Goal: Task Accomplishment & Management: Use online tool/utility

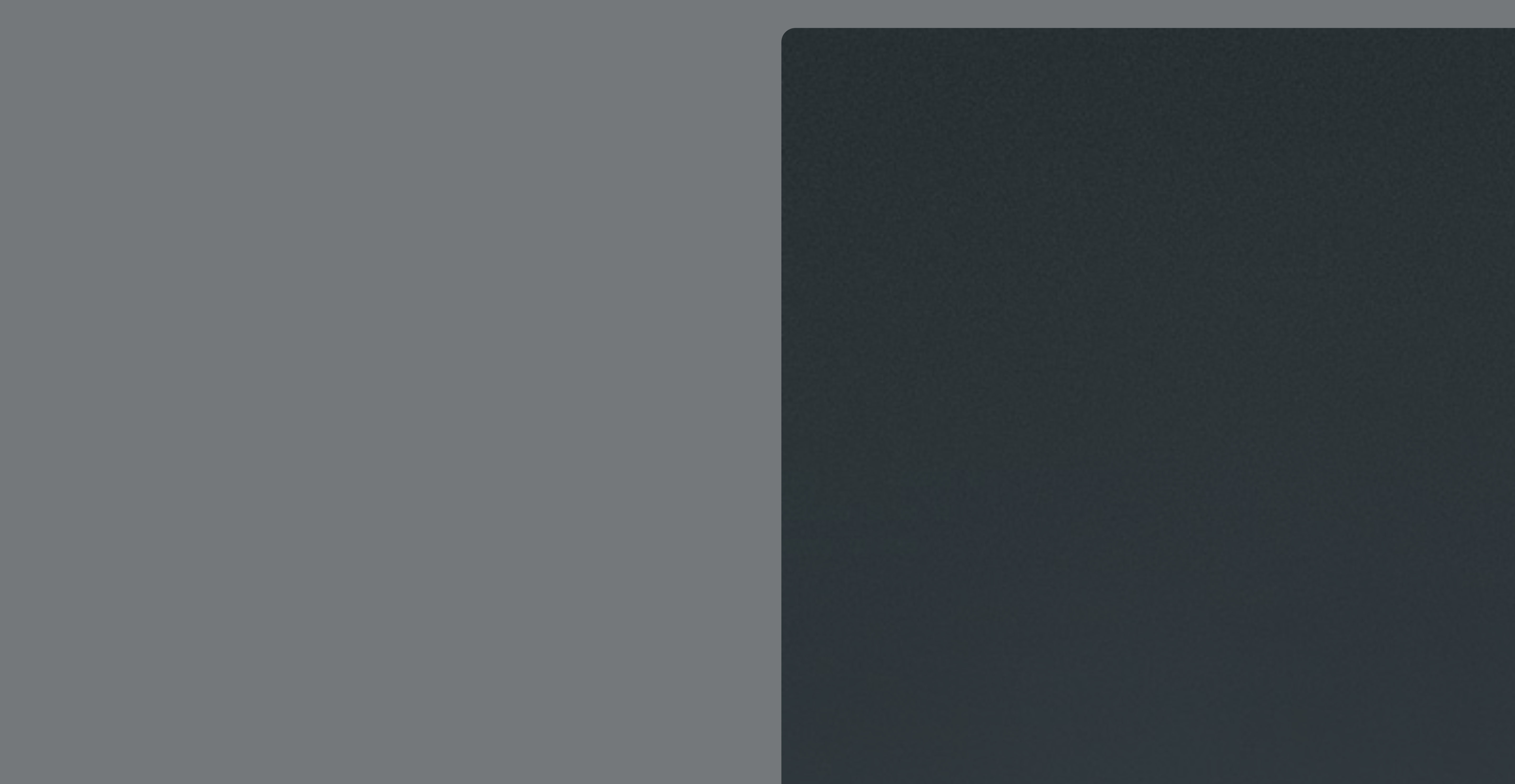
scroll to position [200, 204]
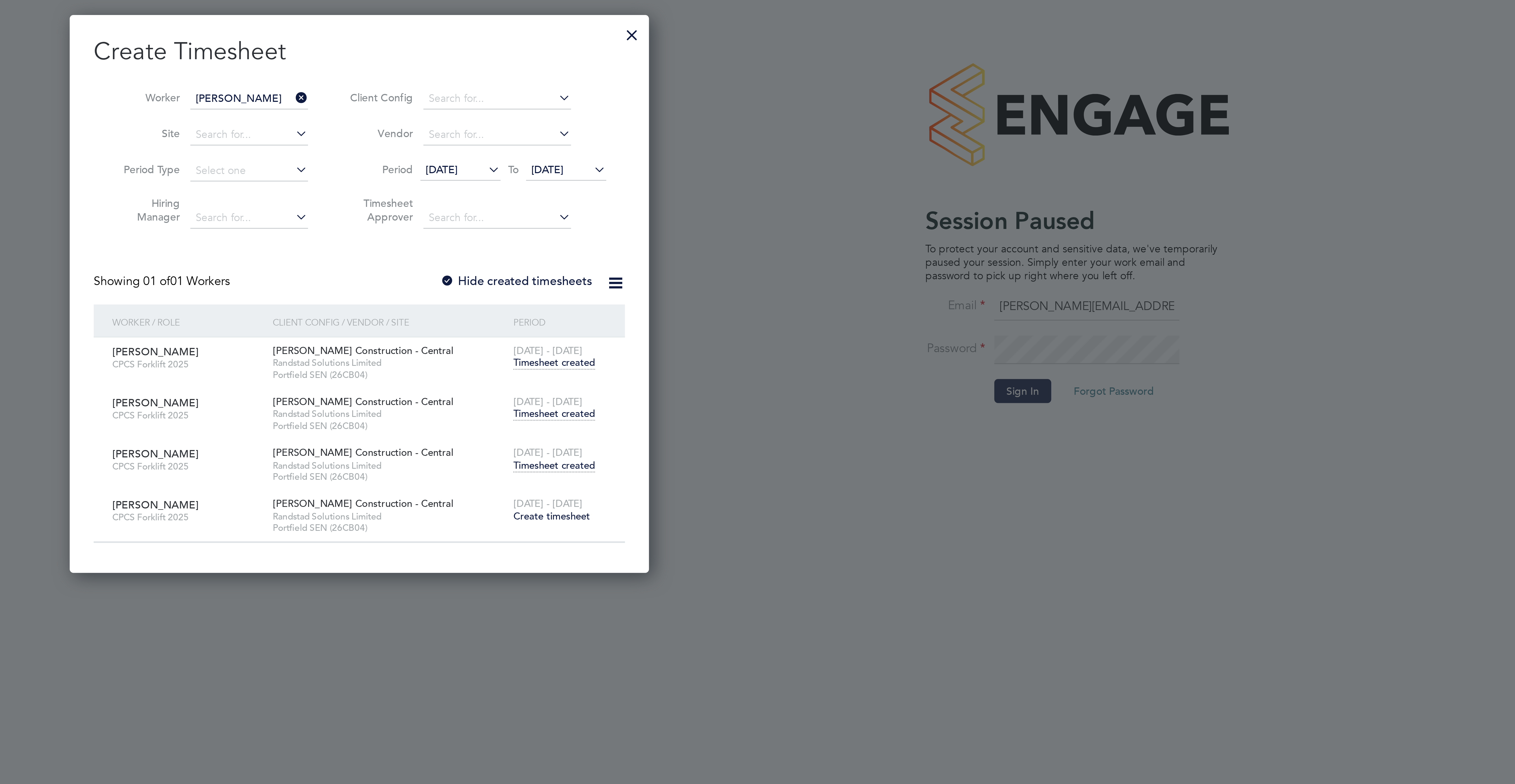
click at [223, 16] on div at bounding box center [221, 10] width 9 height 9
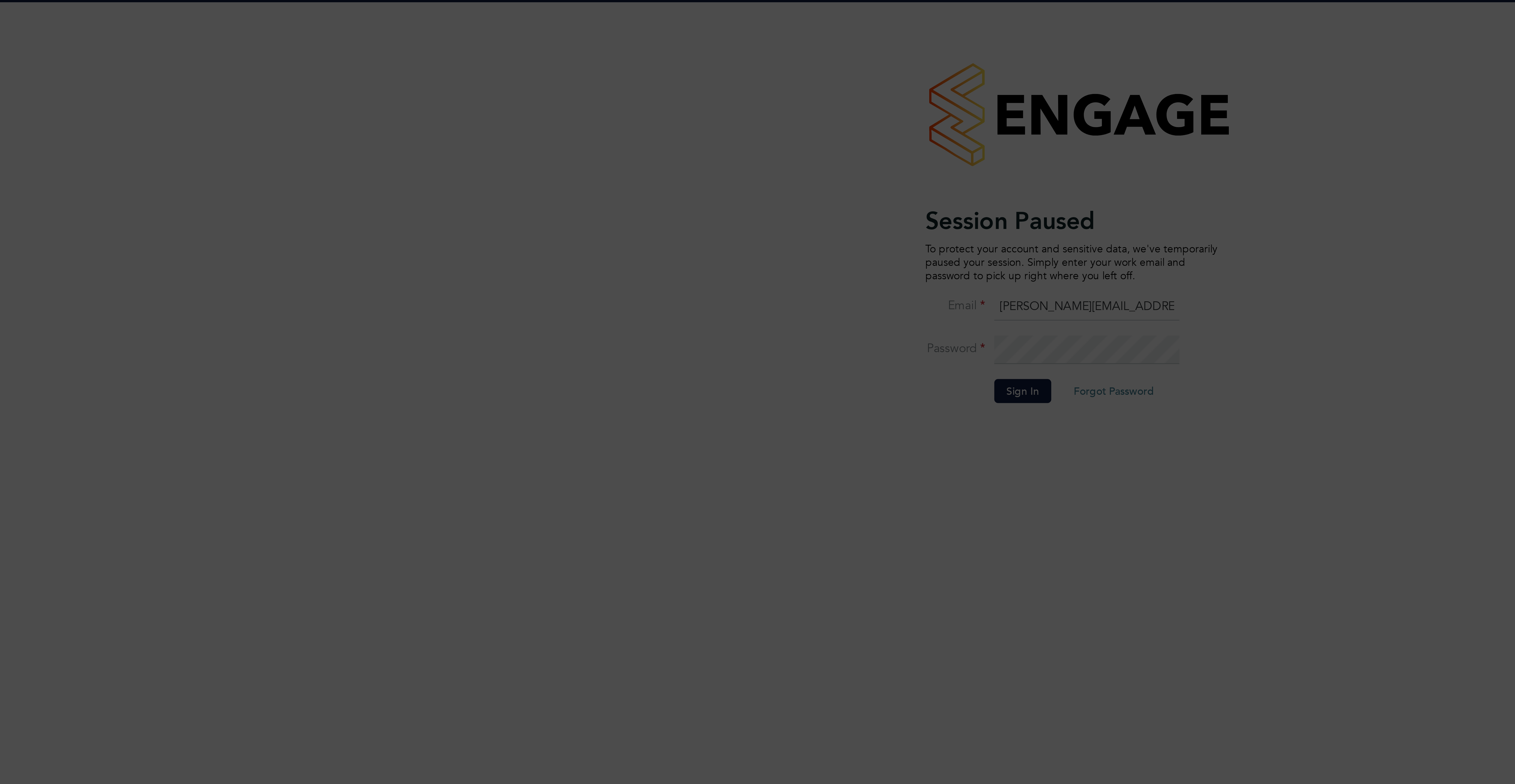
click at [355, 144] on div "Error while Loading Timesheets caused by TypeError: Converting circular structu…" at bounding box center [757, 392] width 1515 height 784
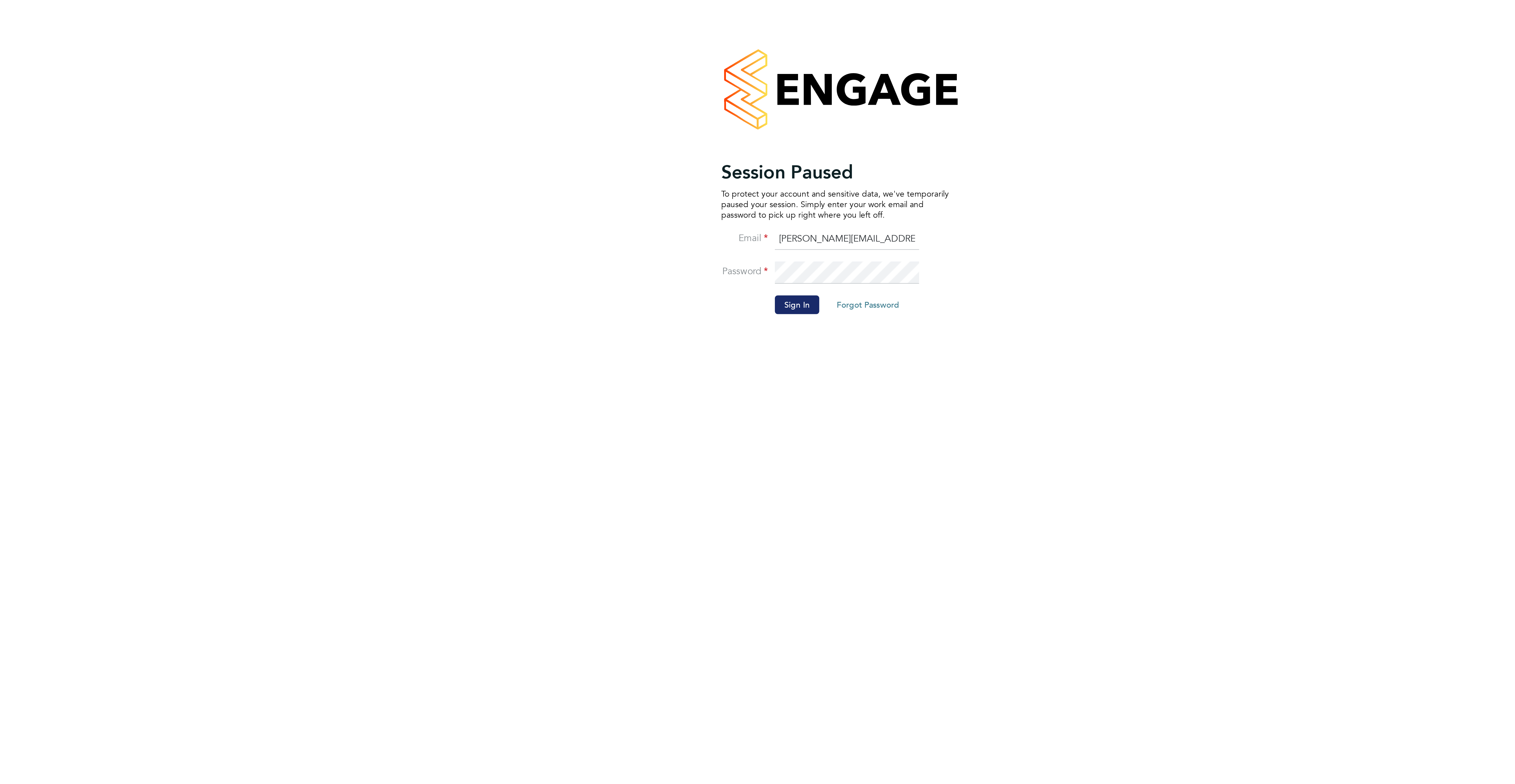
click at [355, 139] on button "Sign In" at bounding box center [359, 137] width 20 height 8
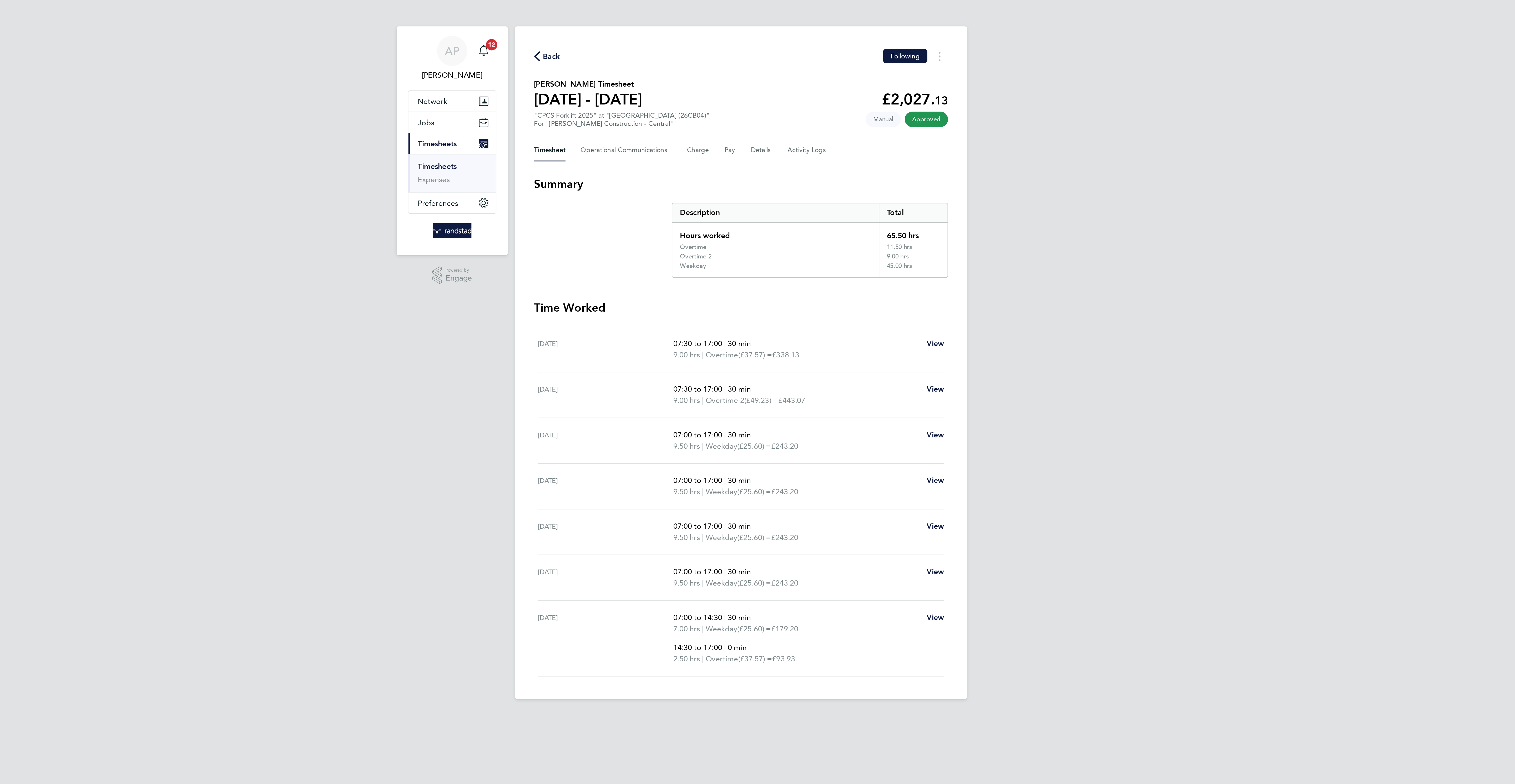
click at [651, 29] on span "Back" at bounding box center [652, 31] width 10 height 6
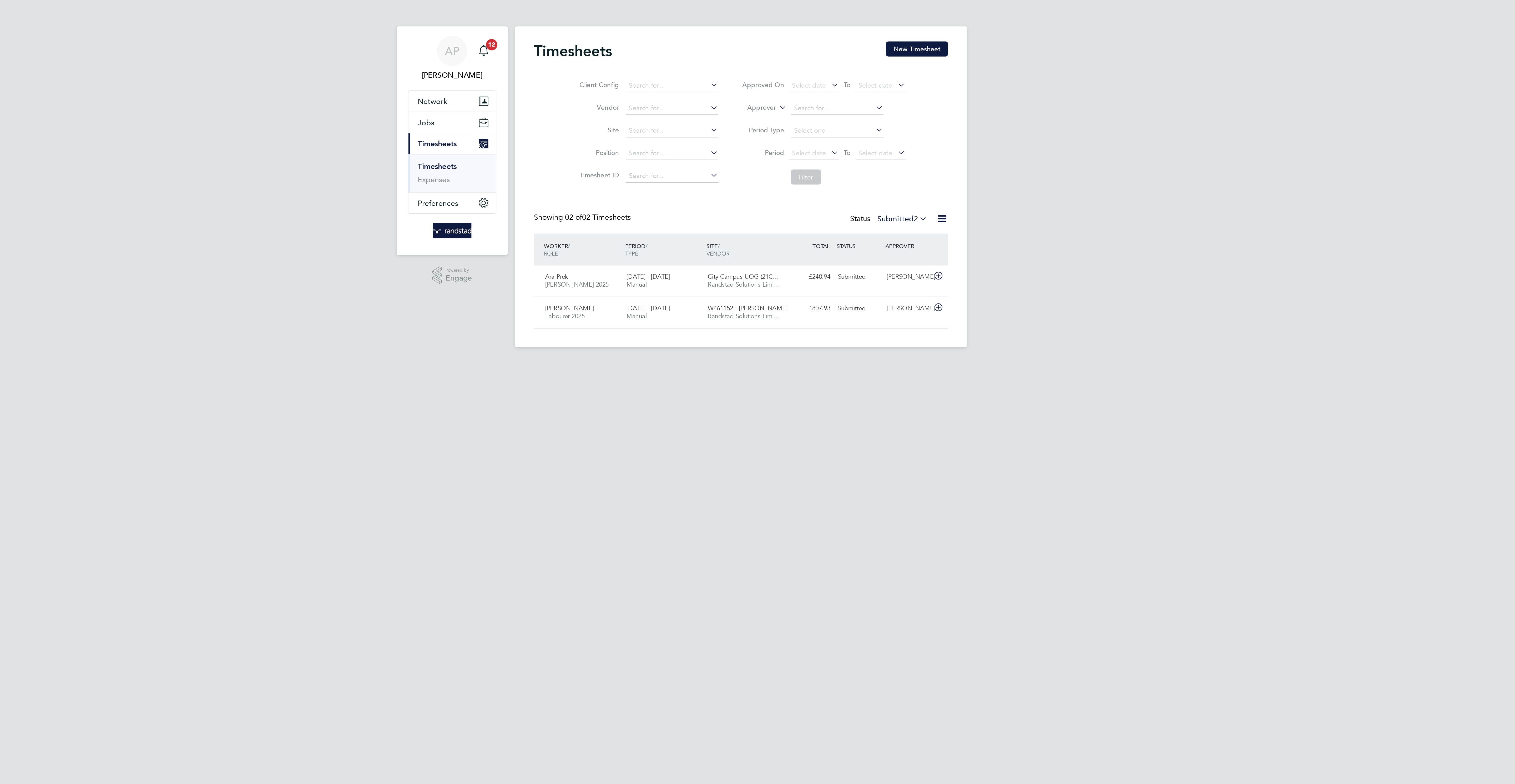
scroll to position [13, 46]
click at [866, 28] on button "New Timesheet" at bounding box center [856, 27] width 35 height 8
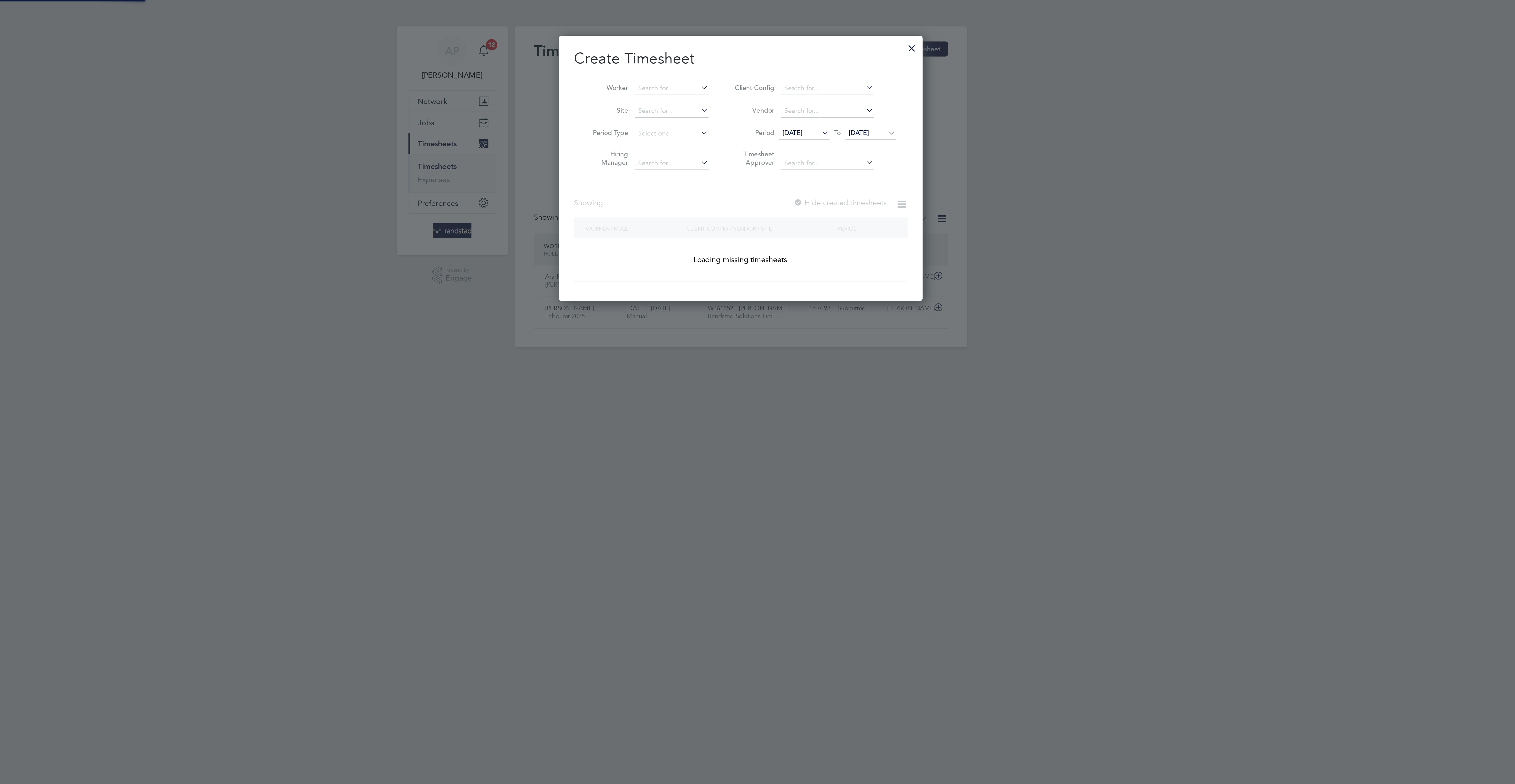
scroll to position [152, 204]
click at [705, 49] on input at bounding box center [718, 49] width 41 height 7
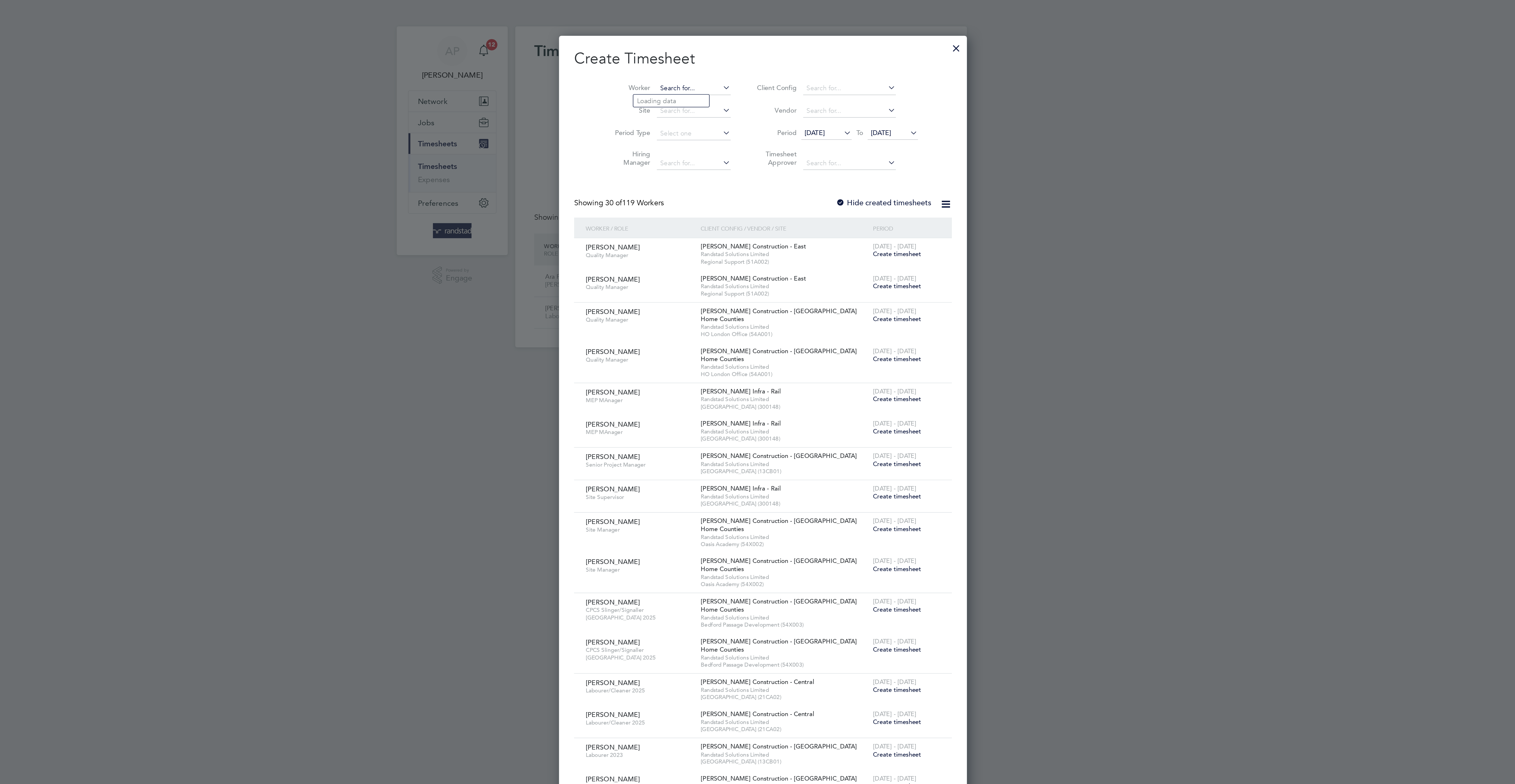
scroll to position [1137, 204]
click at [716, 75] on li "Lee Da vies" at bounding box center [729, 77] width 65 height 7
type input "Lee Davies"
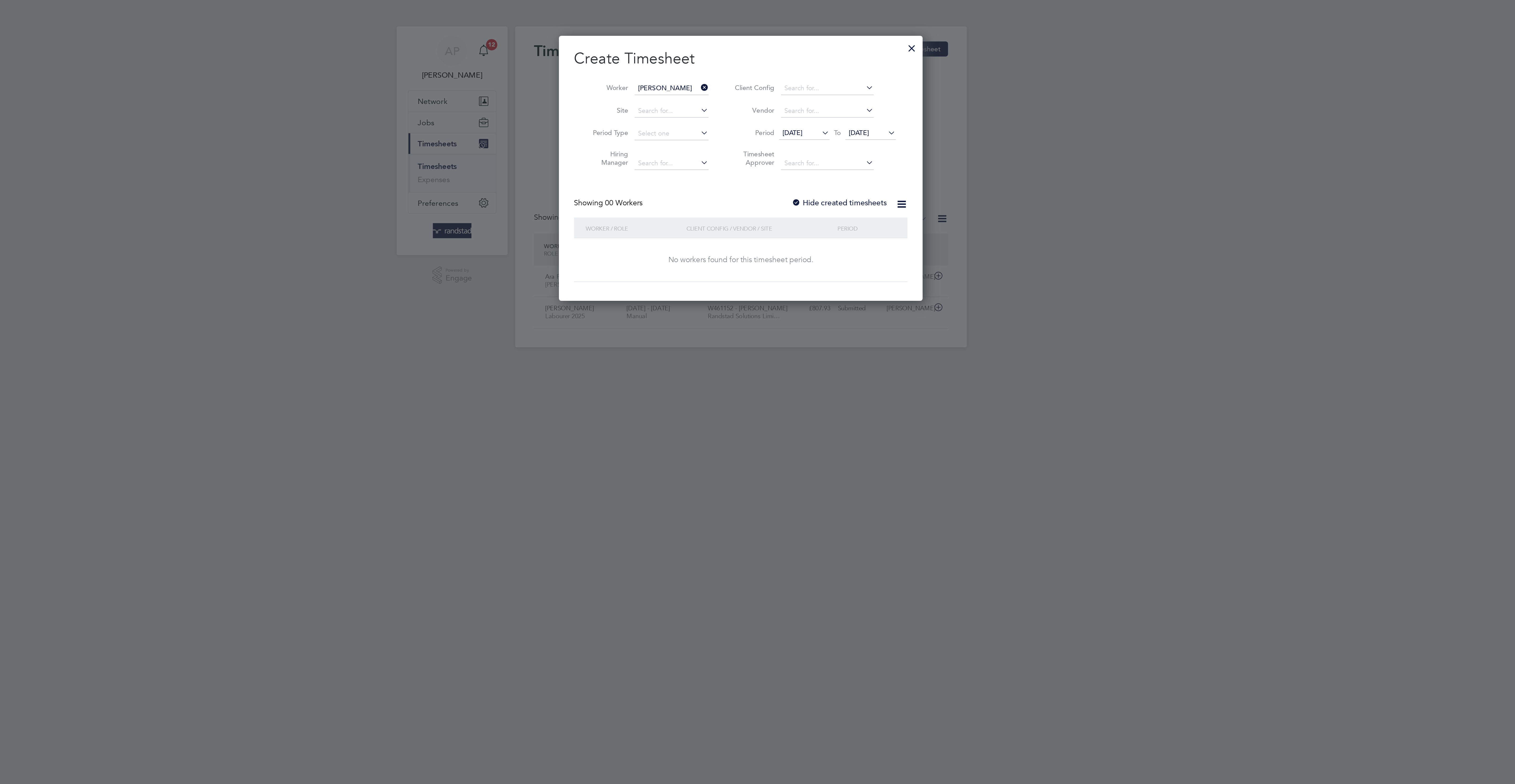
scroll to position [152, 204]
click at [825, 77] on span "19 Sep 2025" at bounding box center [830, 74] width 28 height 7
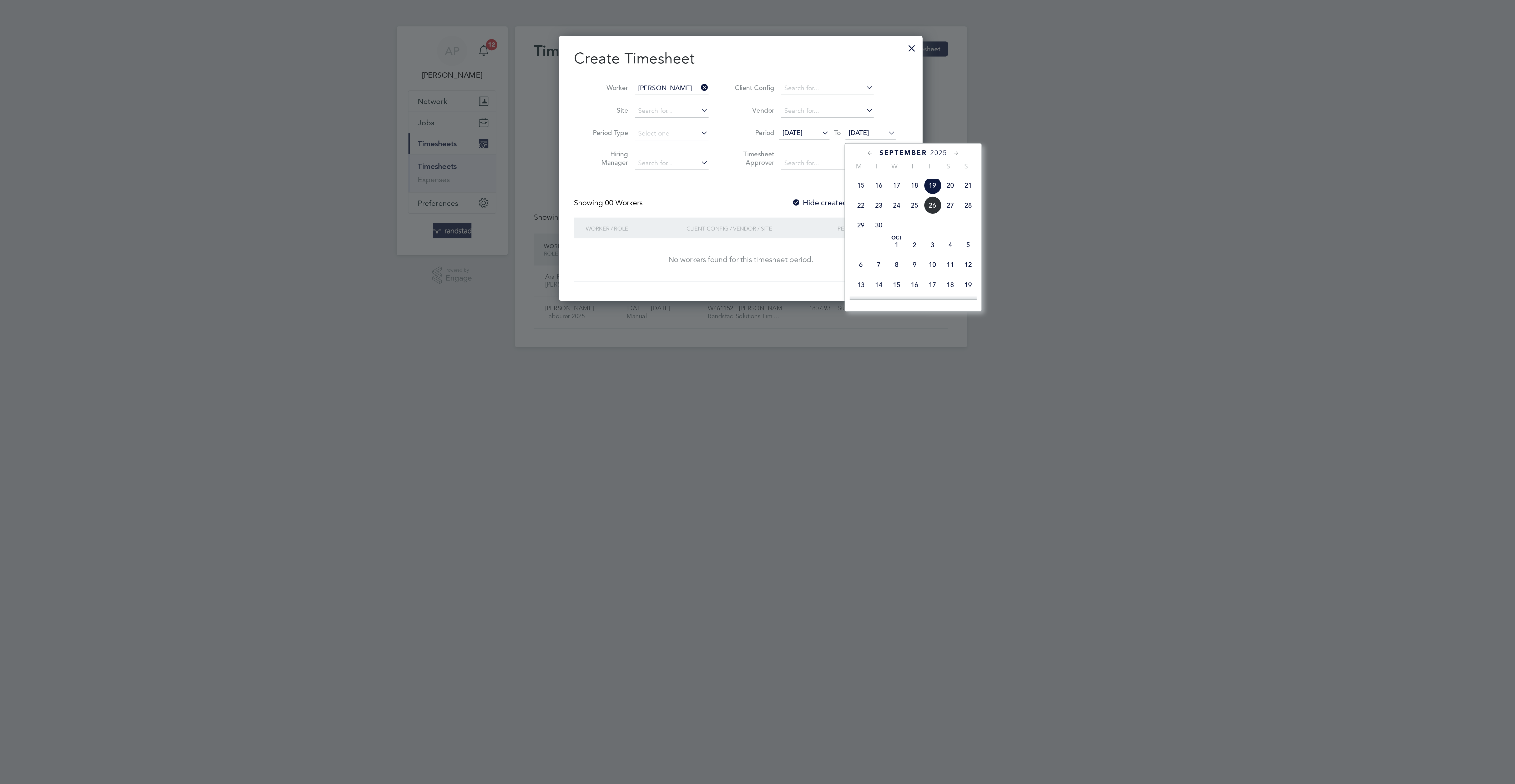
click at [863, 120] on span "26" at bounding box center [865, 115] width 10 height 10
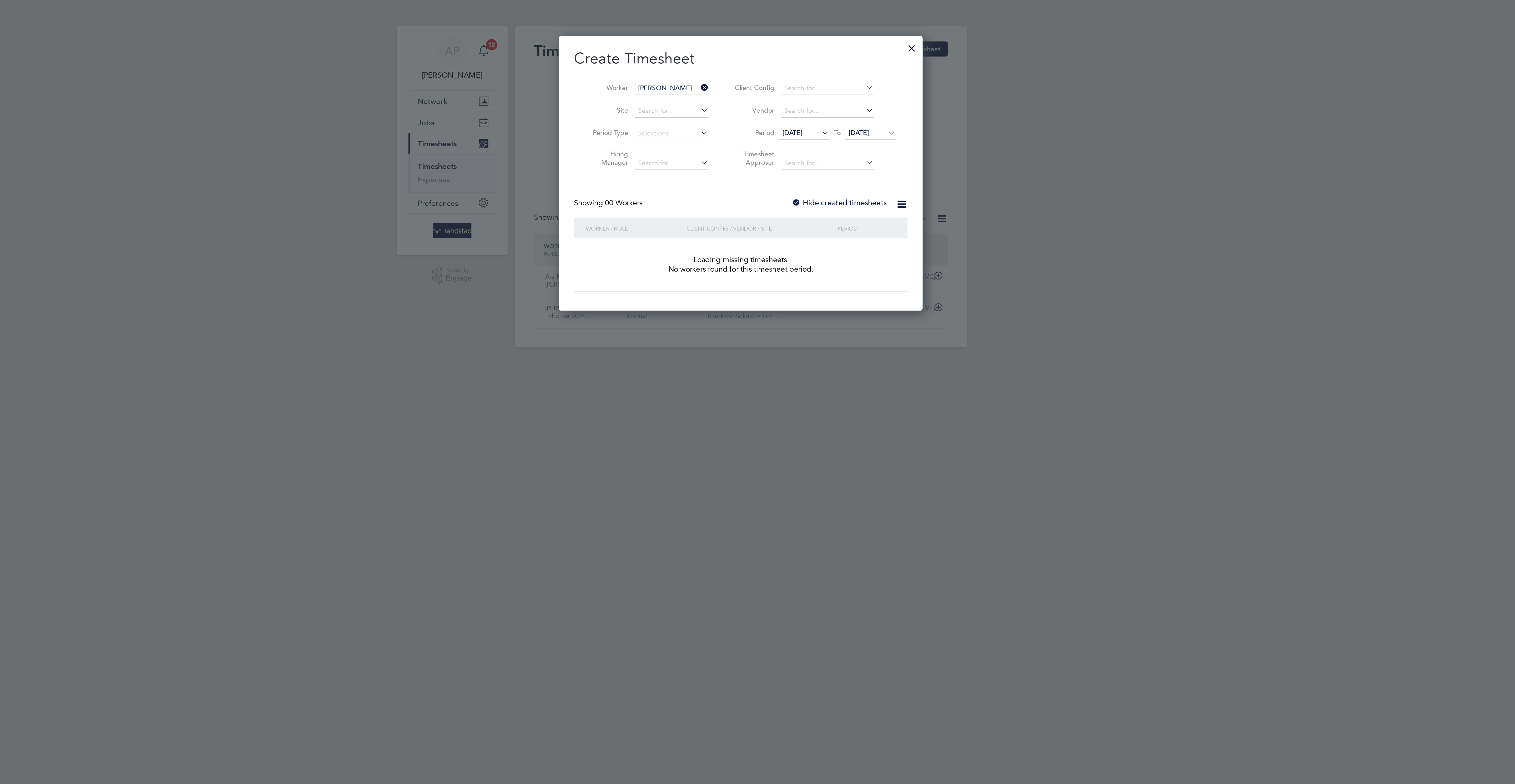
scroll to position [152, 204]
click at [806, 114] on label "Hide created timesheets" at bounding box center [812, 113] width 53 height 5
click at [817, 116] on label "Hide created timesheets" at bounding box center [812, 113] width 53 height 5
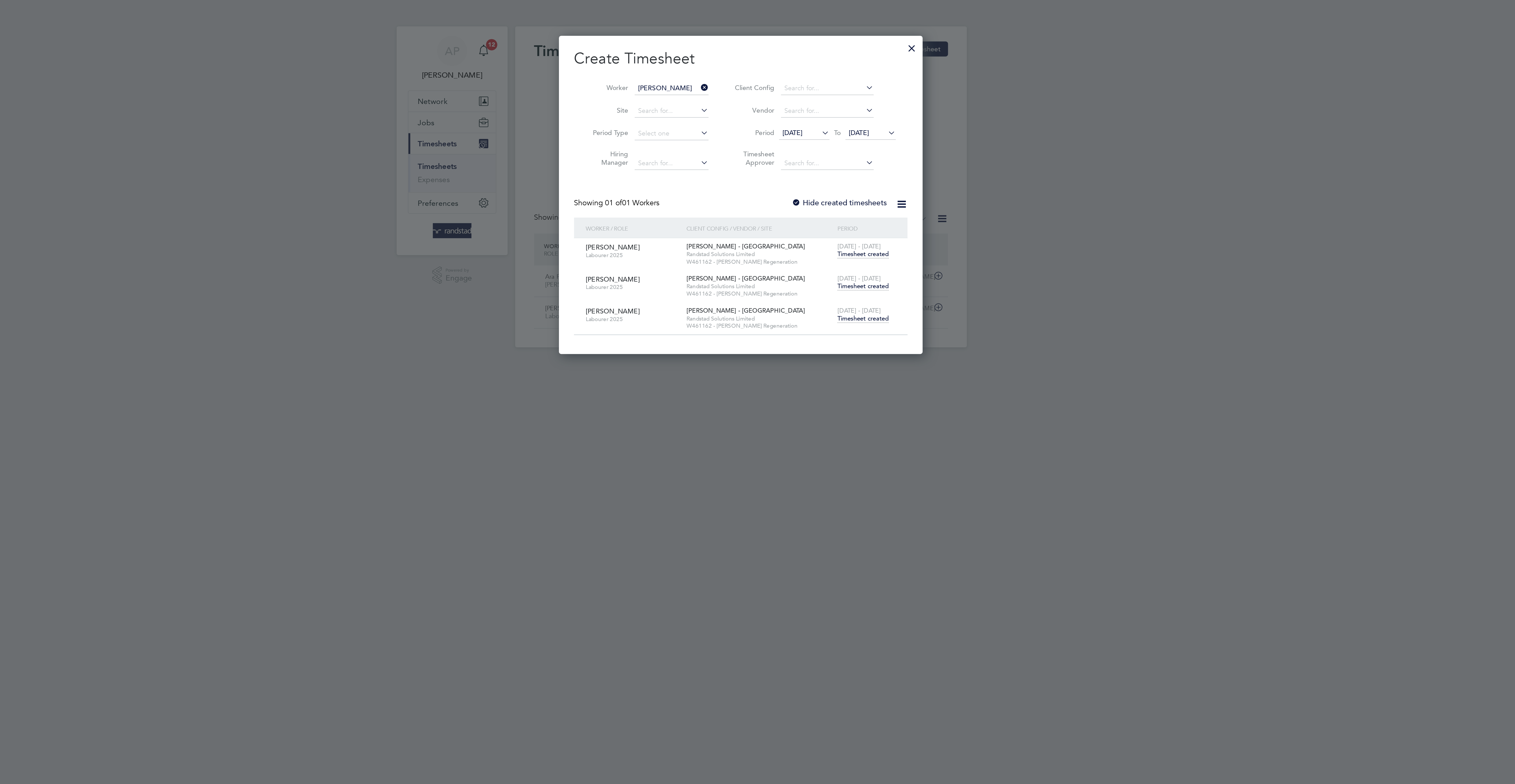
scroll to position [182, 204]
click at [829, 180] on span "Timesheet created" at bounding box center [825, 178] width 29 height 5
click at [826, 179] on span "Timesheet created" at bounding box center [825, 178] width 29 height 5
click at [833, 181] on main "Timesheets New Timesheet Client Config Vendor Site Position Timesheet ID Approv…" at bounding box center [757, 101] width 253 height 203
